Goal: Information Seeking & Learning: Learn about a topic

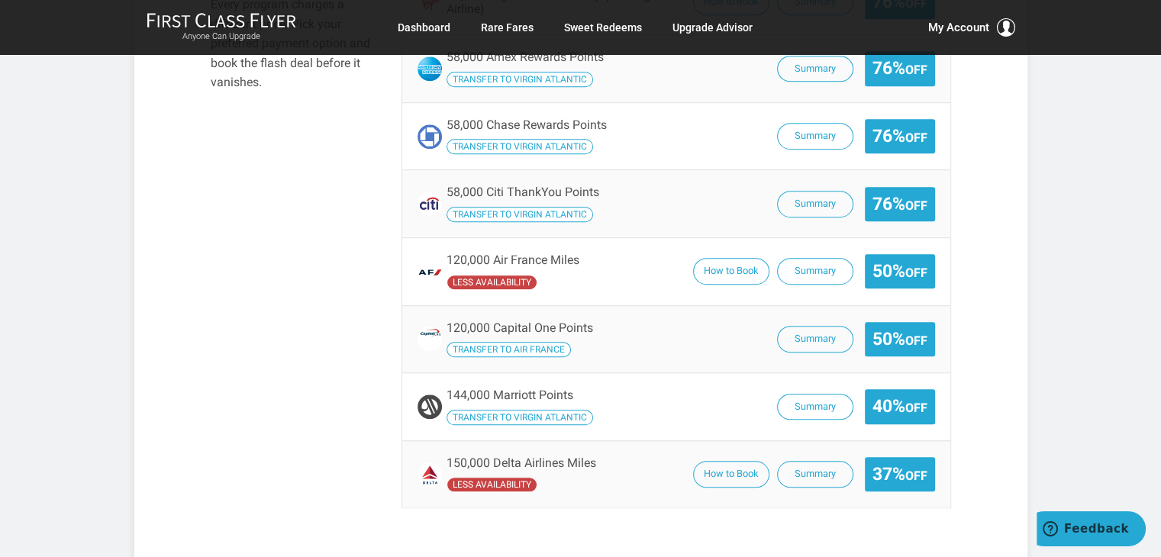
scroll to position [1110, 0]
click at [820, 411] on button "Summary" at bounding box center [815, 407] width 76 height 27
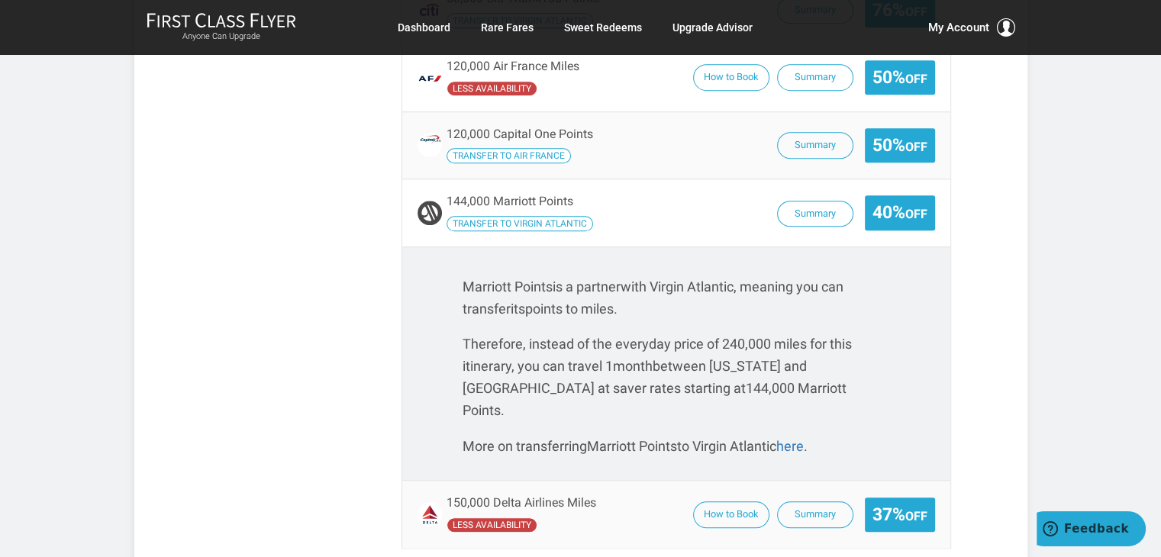
scroll to position [1307, 0]
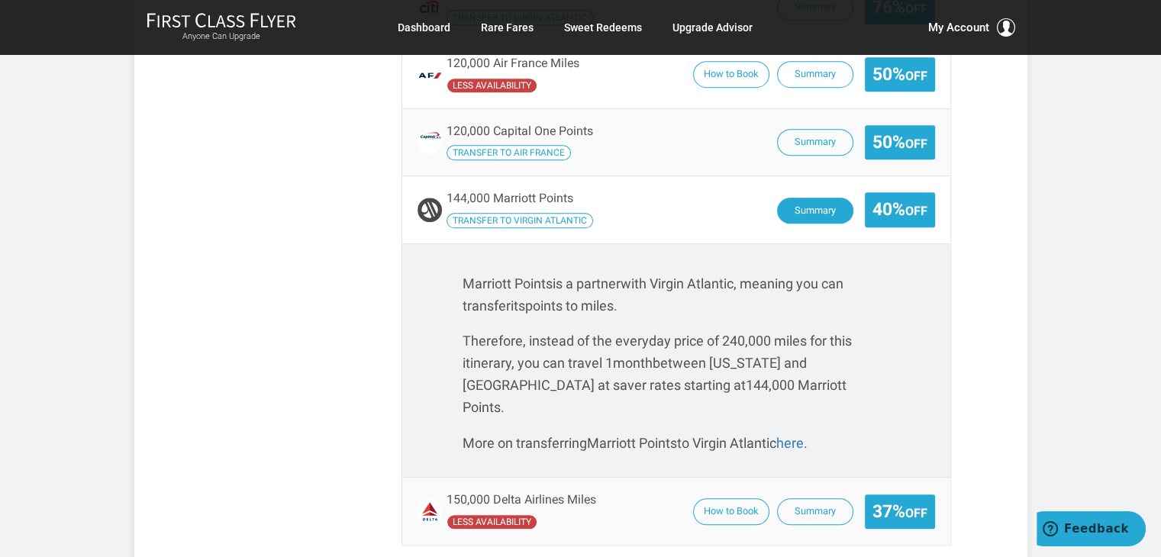
click at [824, 198] on button "Summary" at bounding box center [815, 211] width 76 height 27
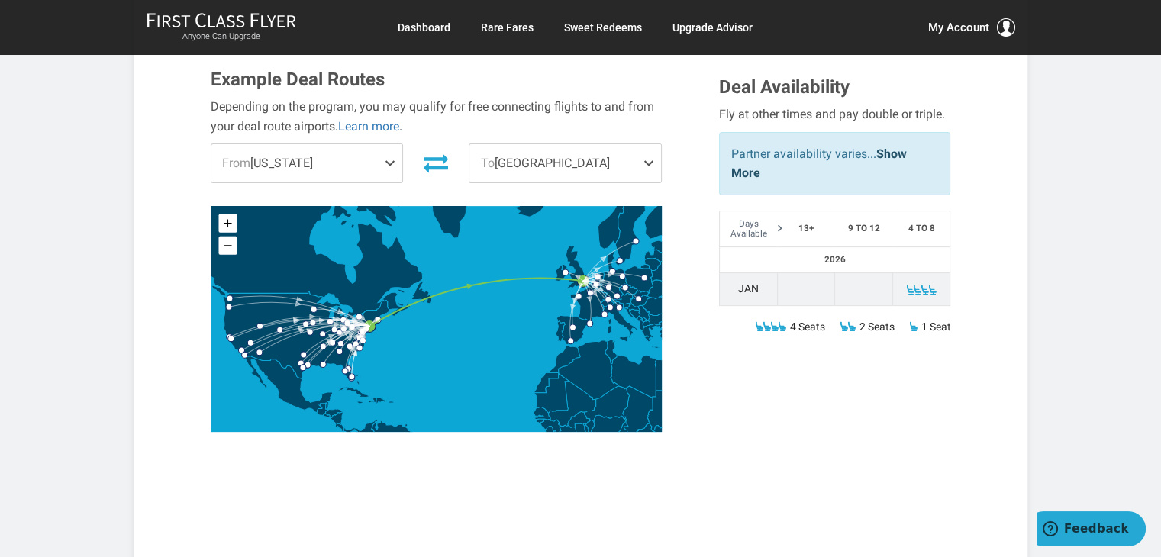
scroll to position [484, 0]
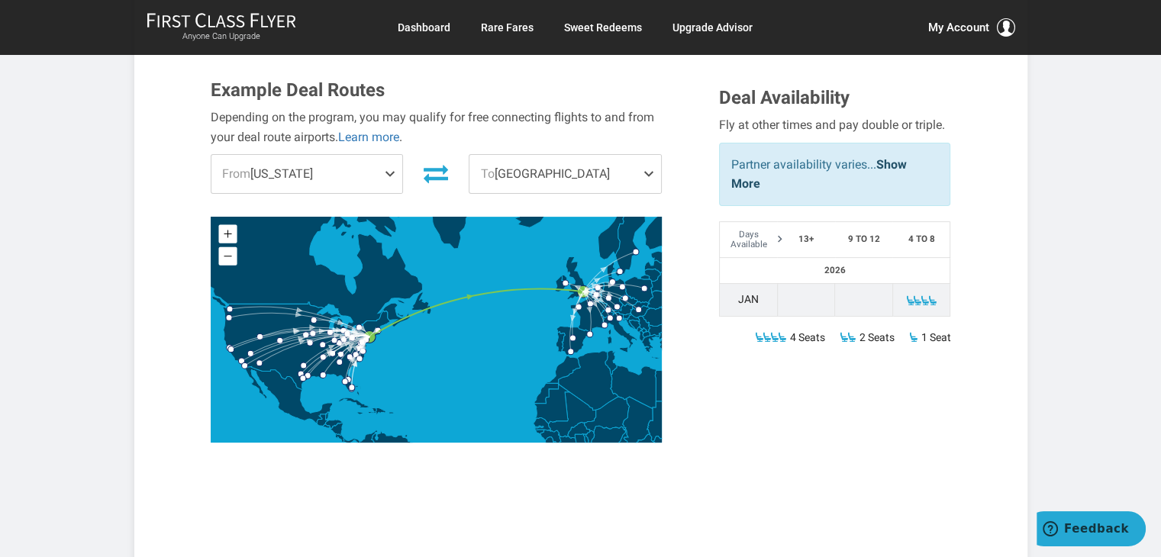
click at [928, 297] on span at bounding box center [932, 300] width 11 height 11
click at [891, 159] on link "Show More" at bounding box center [819, 174] width 176 height 34
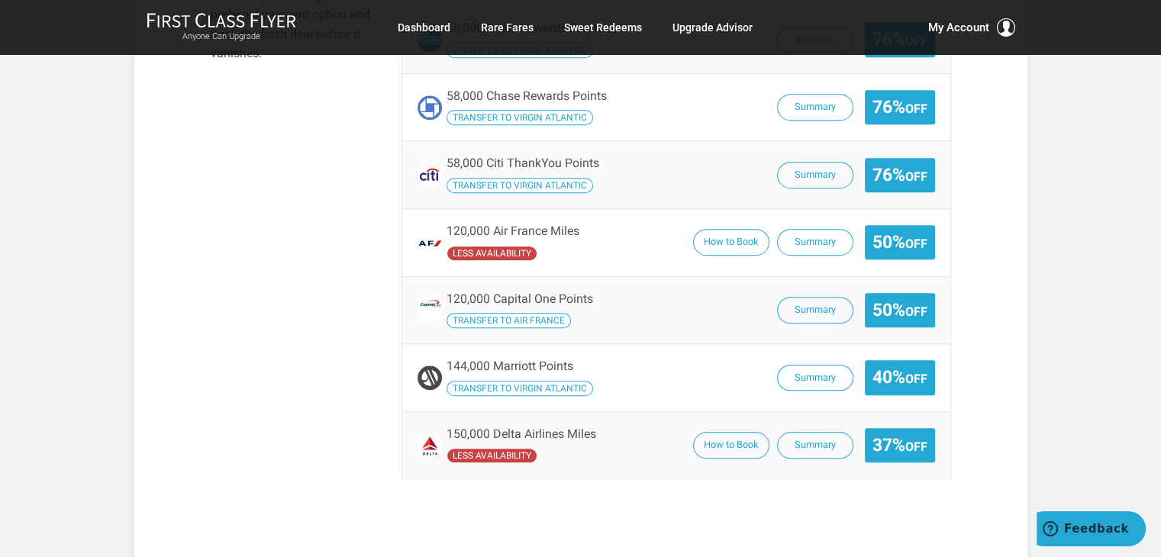
scroll to position [1140, 0]
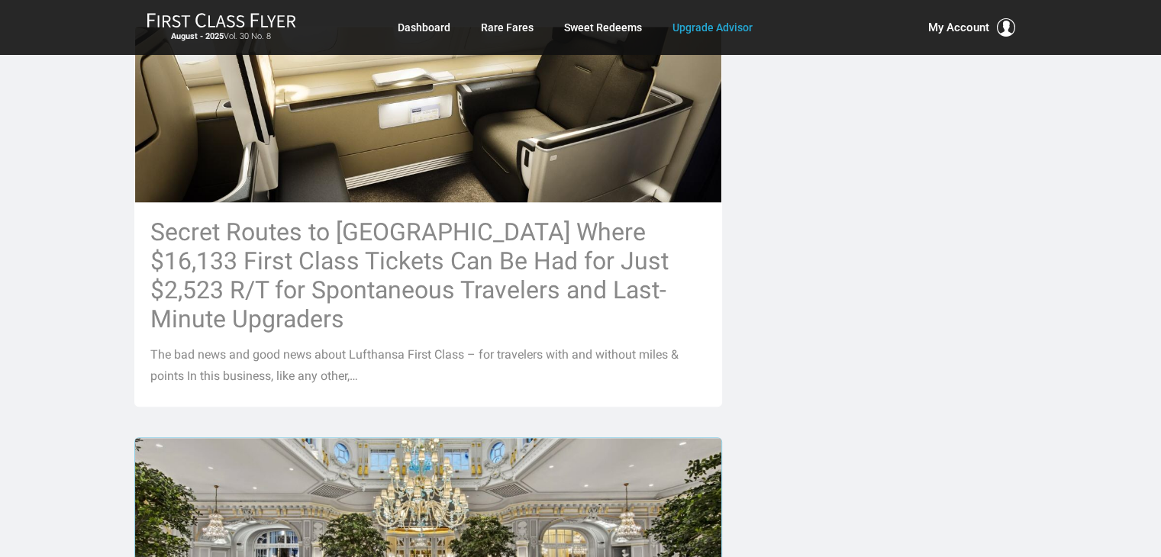
scroll to position [772, 0]
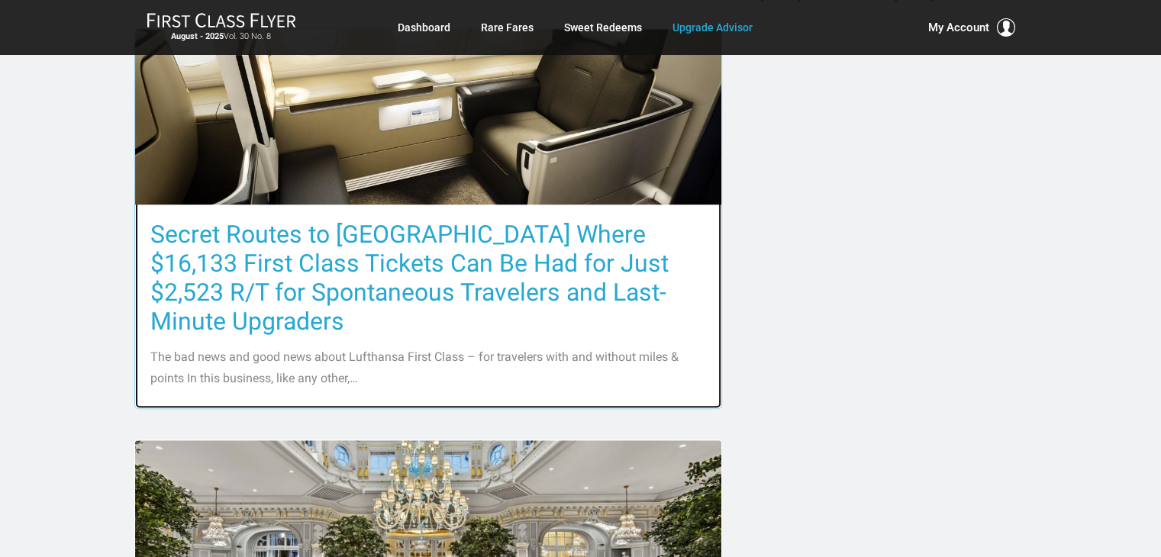
click at [370, 288] on h3 "Secret Routes to [GEOGRAPHIC_DATA] Where $16,133 First Class Tickets Can Be Had…" at bounding box center [428, 278] width 556 height 116
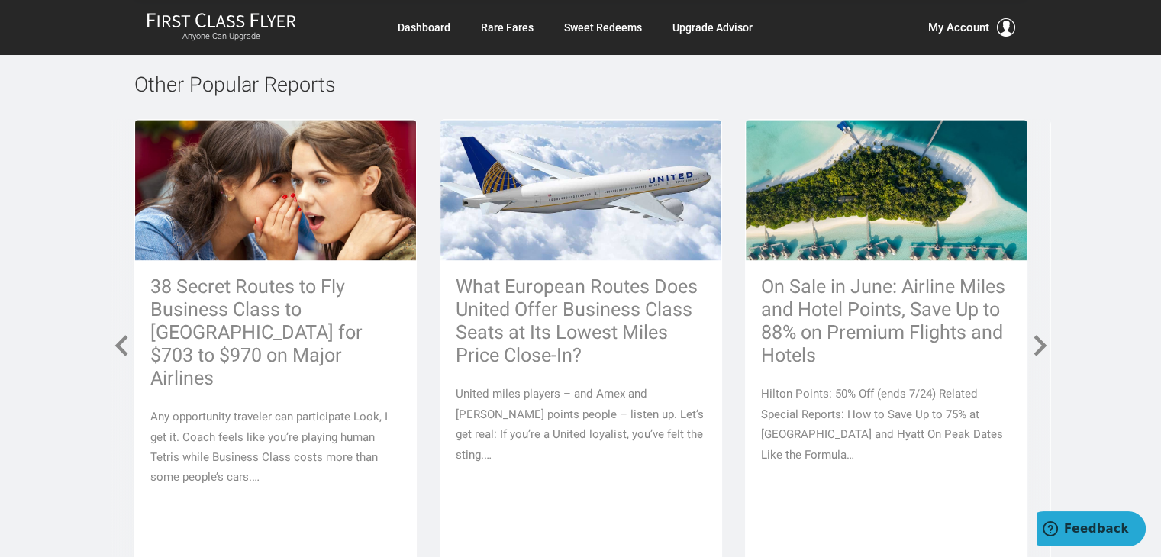
scroll to position [7735, 0]
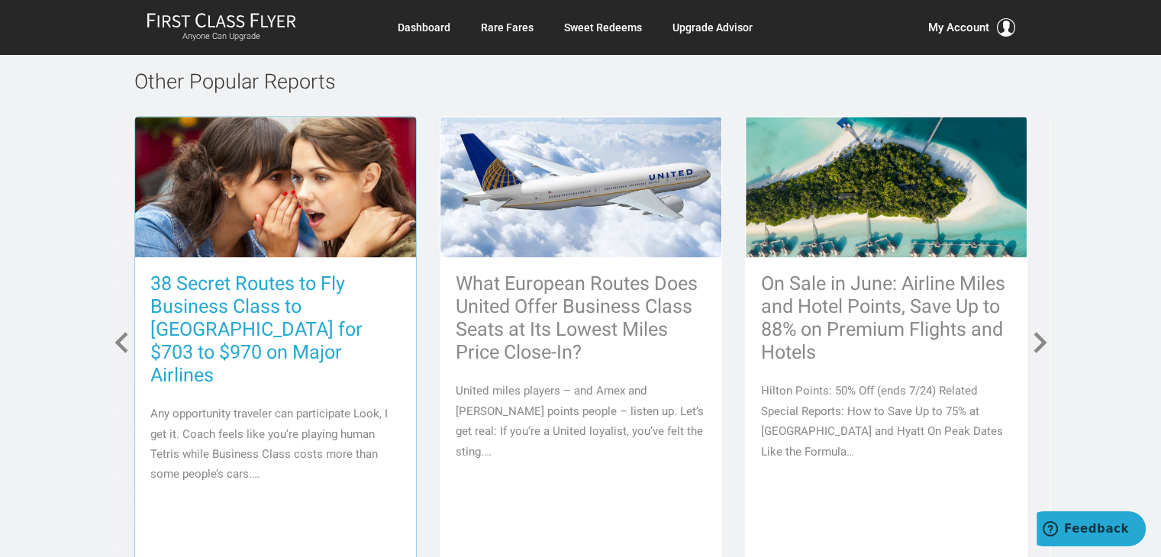
click at [220, 272] on h3 "38 Secret Routes to Fly Business Class to Europe for $703 to $970 on Major Airl…" at bounding box center [275, 329] width 250 height 114
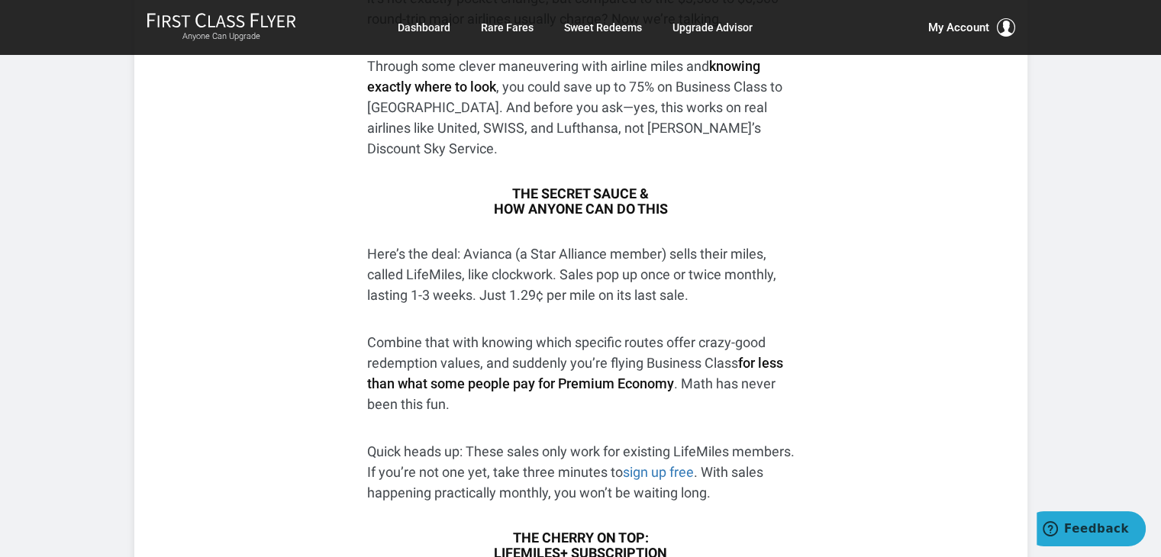
scroll to position [586, 0]
click at [694, 464] on link "sign up free" at bounding box center [658, 472] width 71 height 16
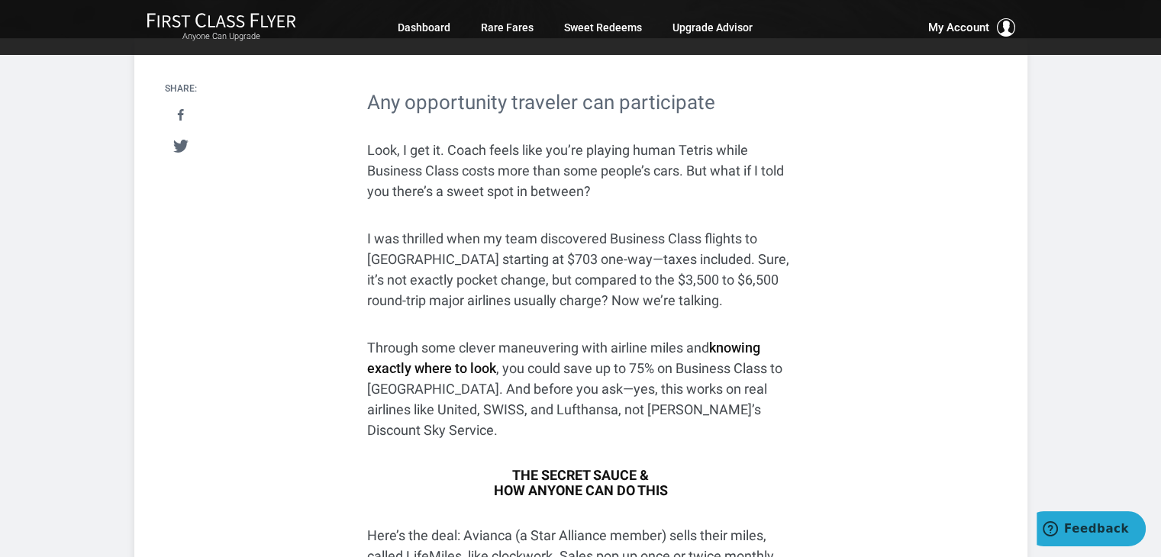
scroll to position [305, 0]
